Goal: Find contact information: Find contact information

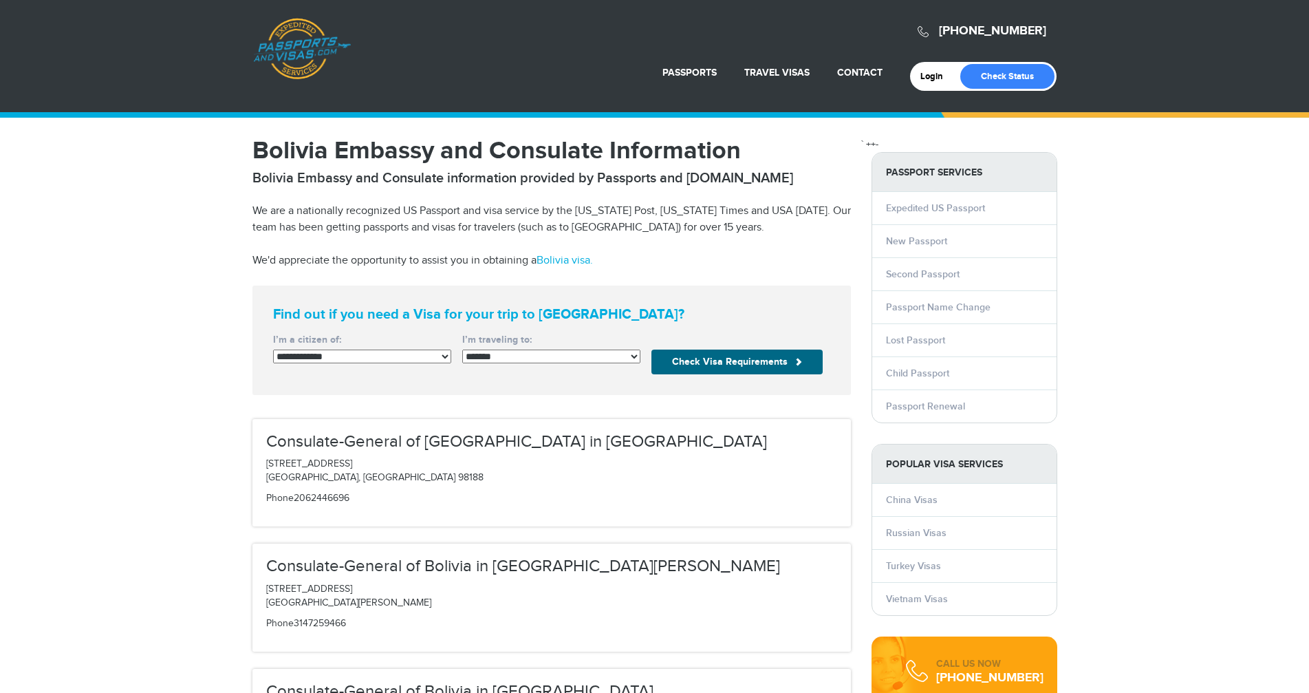
click at [528, 354] on select "**********" at bounding box center [551, 357] width 178 height 14
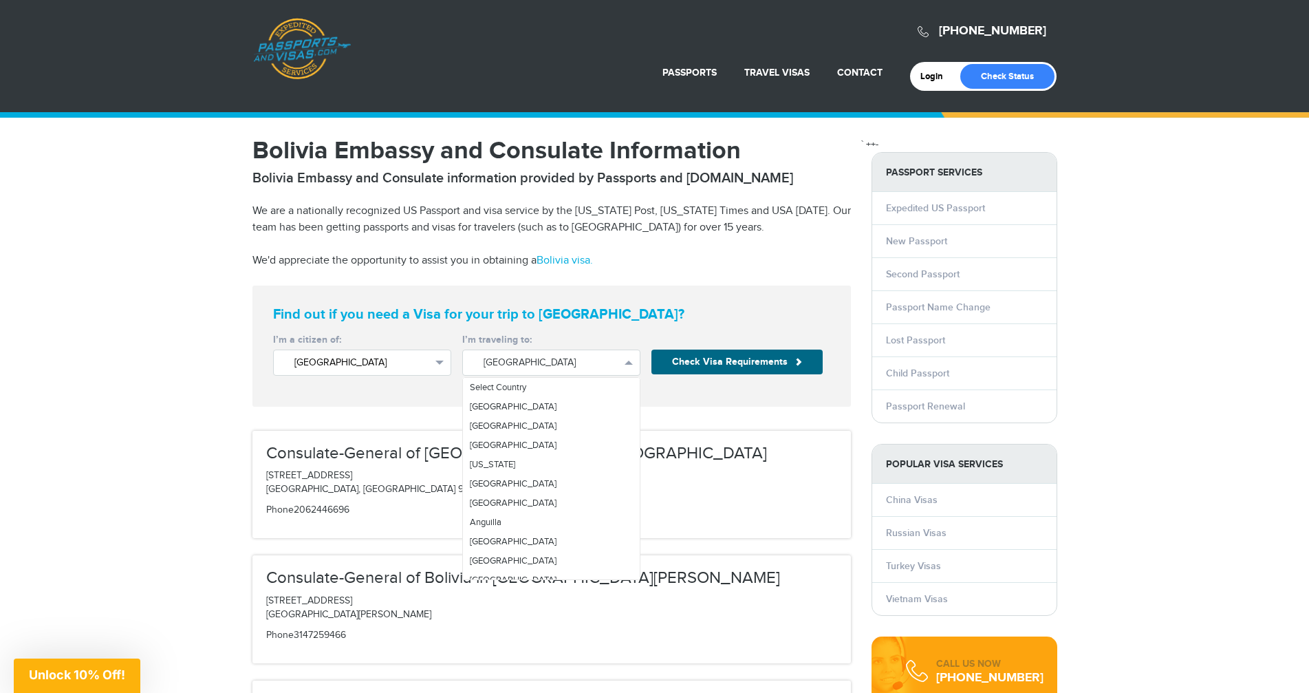
scroll to position [391, 0]
click at [407, 362] on span "[GEOGRAPHIC_DATA]" at bounding box center [362, 363] width 136 height 14
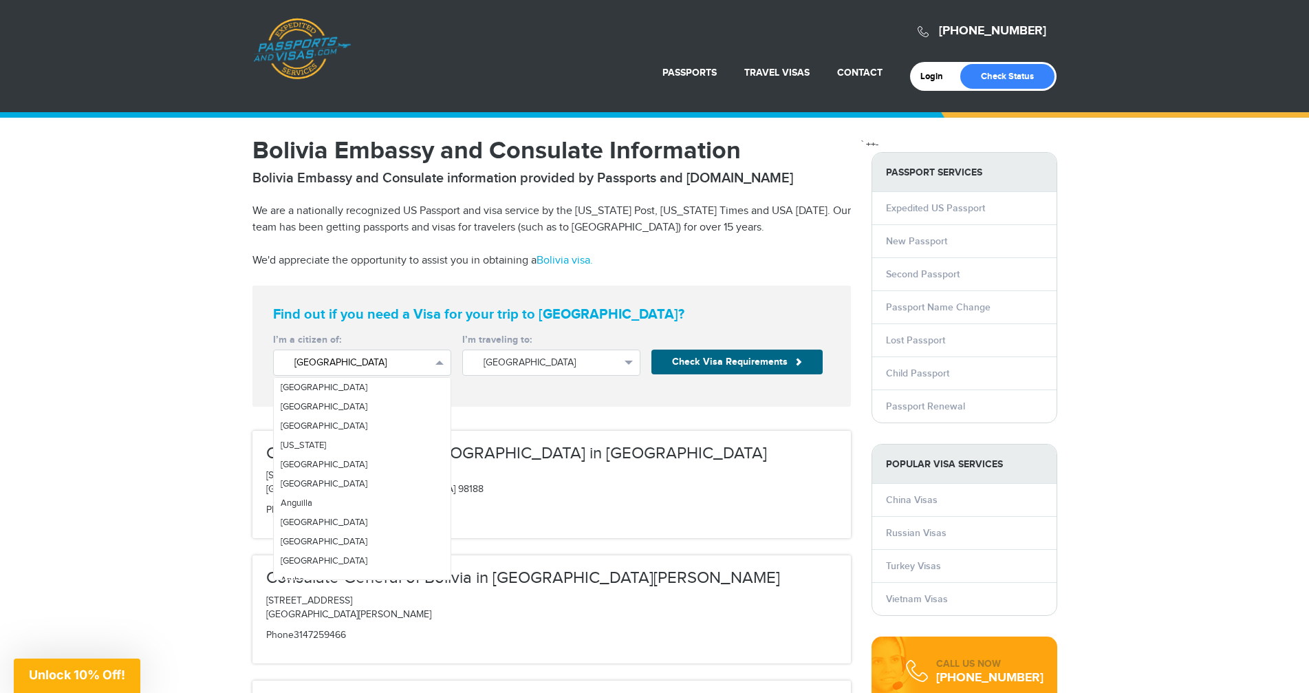
scroll to position [4533, 0]
click at [407, 362] on span "[GEOGRAPHIC_DATA]" at bounding box center [362, 363] width 136 height 14
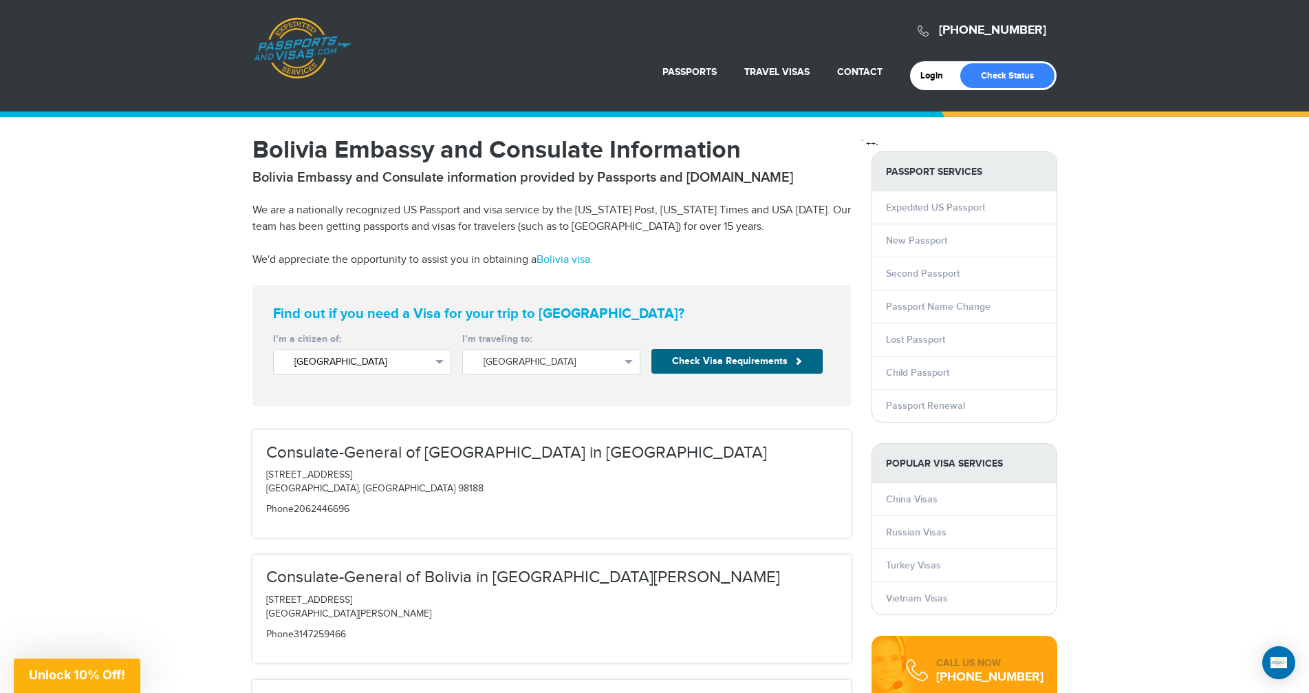
scroll to position [0, 0]
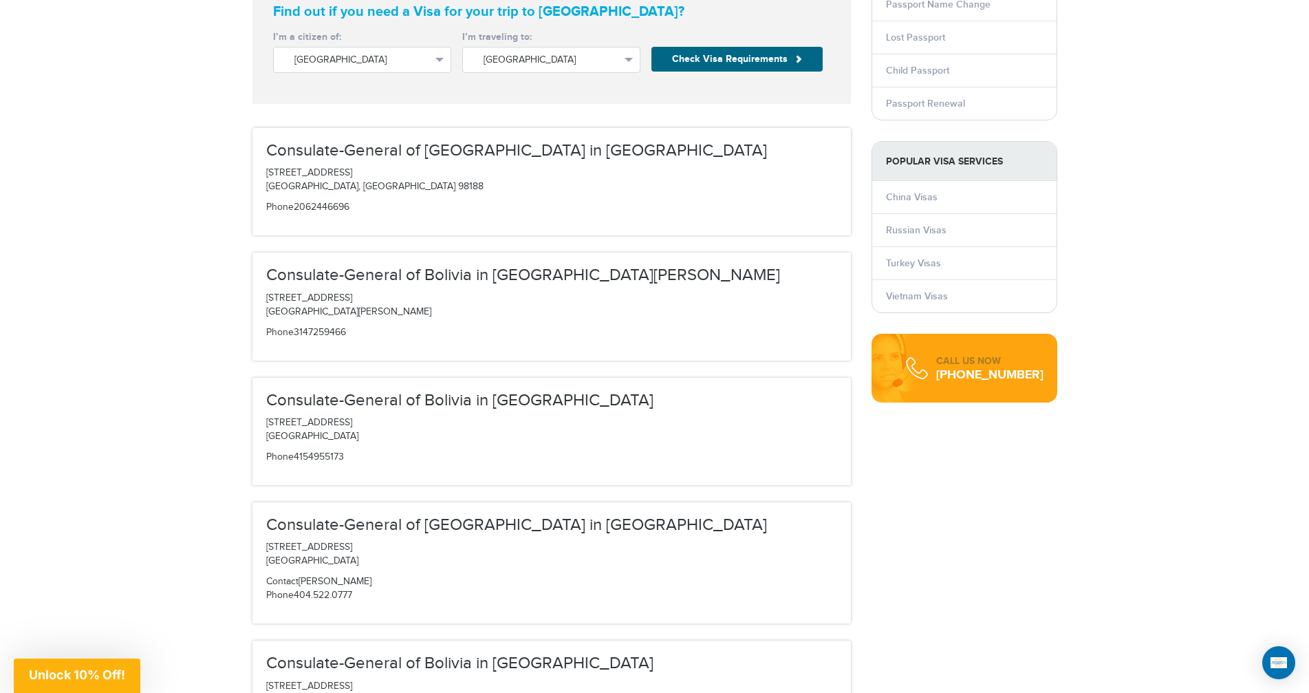
scroll to position [138, 0]
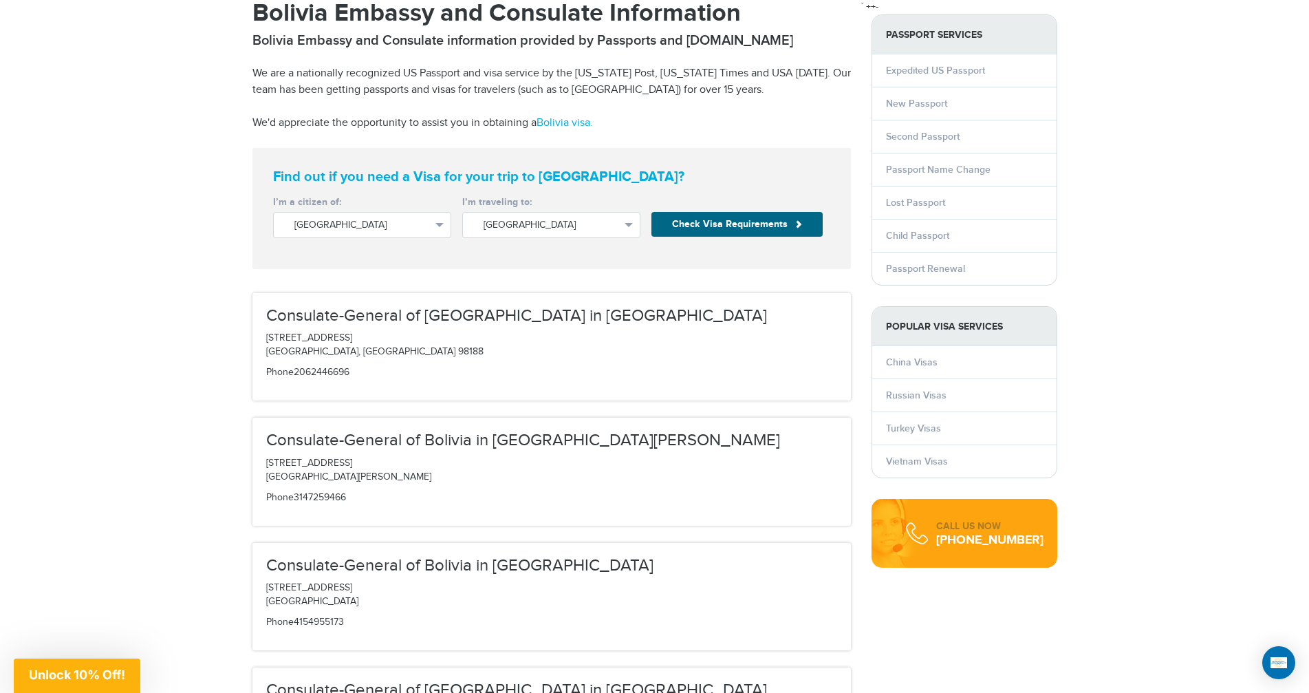
click at [414, 319] on h3 "Consulate-General of [GEOGRAPHIC_DATA] in [GEOGRAPHIC_DATA]" at bounding box center [551, 316] width 571 height 18
drag, startPoint x: 600, startPoint y: 449, endPoint x: 319, endPoint y: 439, distance: 281.6
click at [319, 439] on h3 "Consulate-General of Bolivia in [GEOGRAPHIC_DATA][PERSON_NAME]" at bounding box center [551, 440] width 571 height 18
click at [559, 451] on div "Consulate-General of Bolivia in St. Louis 7710 Carondelet Ave, Suite 404 St. Lo…" at bounding box center [551, 471] width 599 height 107
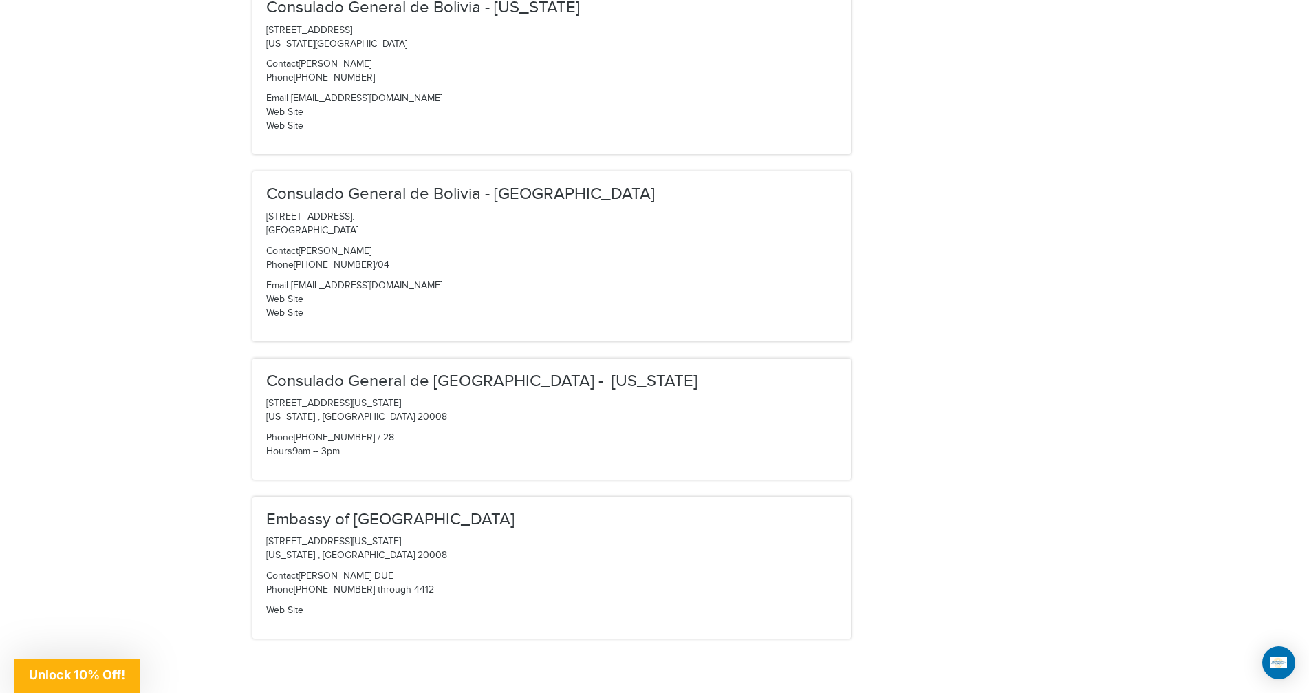
scroll to position [1445, 0]
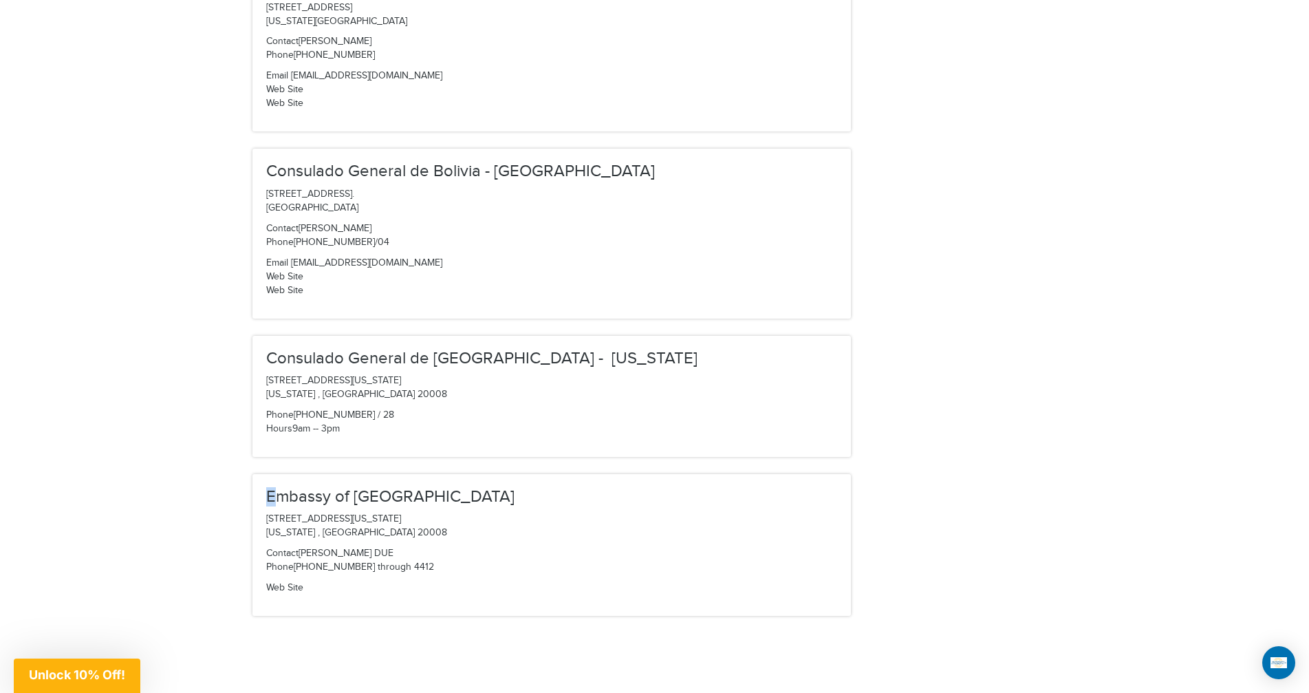
drag, startPoint x: 277, startPoint y: 492, endPoint x: 263, endPoint y: 493, distance: 13.8
click at [263, 493] on div "Embassy of Bolivia 3014 Massachusetts Avenue NW Washington , DC 20008 Contact E…" at bounding box center [551, 545] width 599 height 142
drag, startPoint x: 272, startPoint y: 506, endPoint x: 391, endPoint y: 497, distance: 120.1
click at [391, 497] on div "Embassy of Bolivia 3014 Massachusetts Avenue NW Washington , DC 20008 Contact E…" at bounding box center [551, 545] width 599 height 142
click at [422, 522] on p "3014 Massachusetts Avenue NW Washington , DC 20008" at bounding box center [551, 527] width 571 height 28
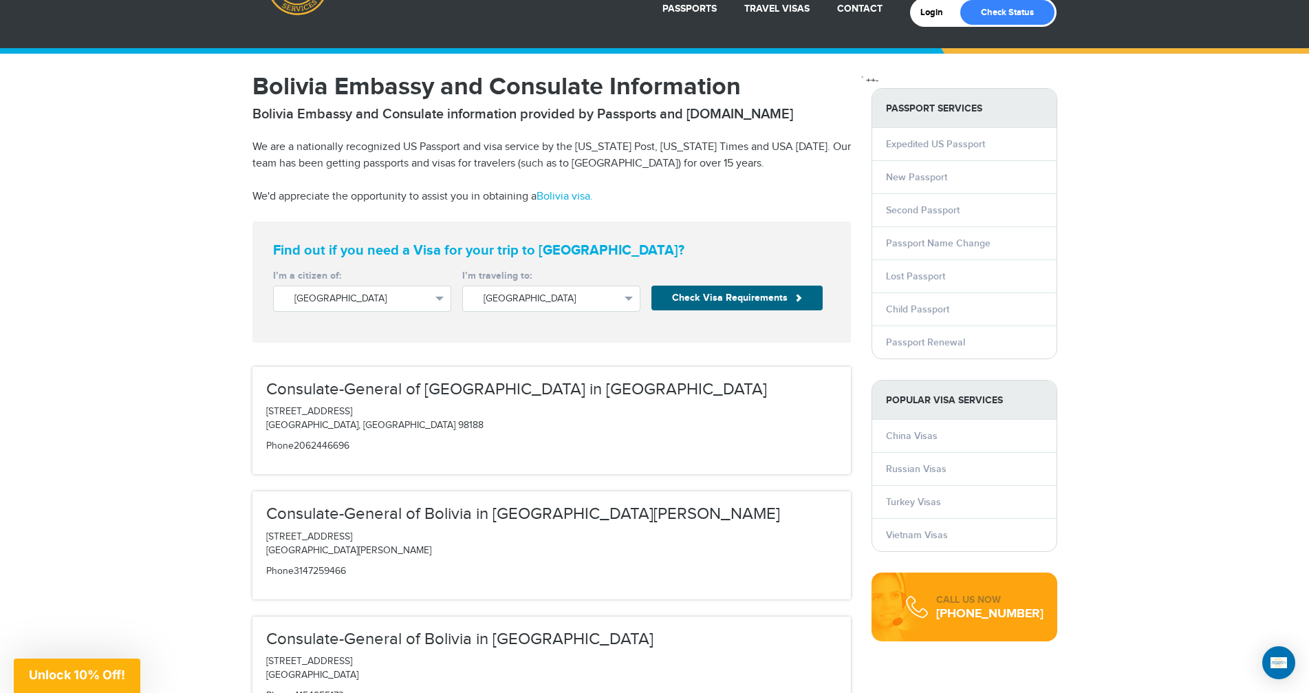
scroll to position [0, 0]
